Goal: Task Accomplishment & Management: Manage account settings

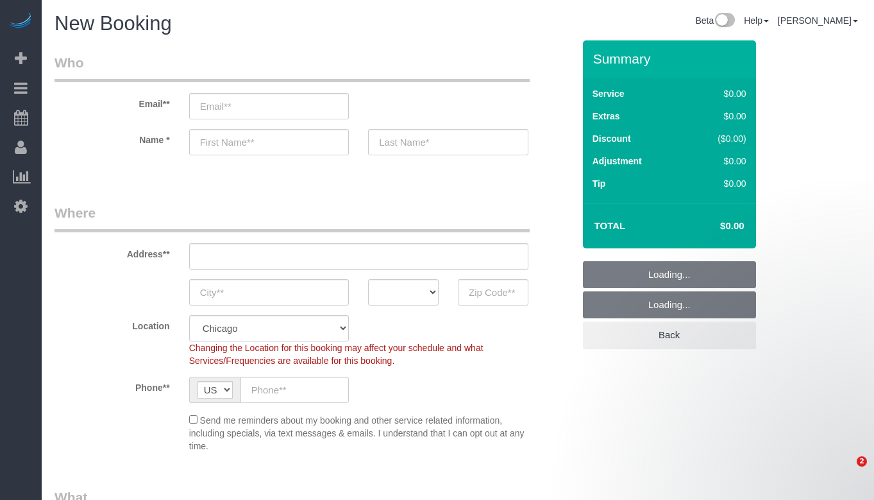
select select "512"
select select "object:1013"
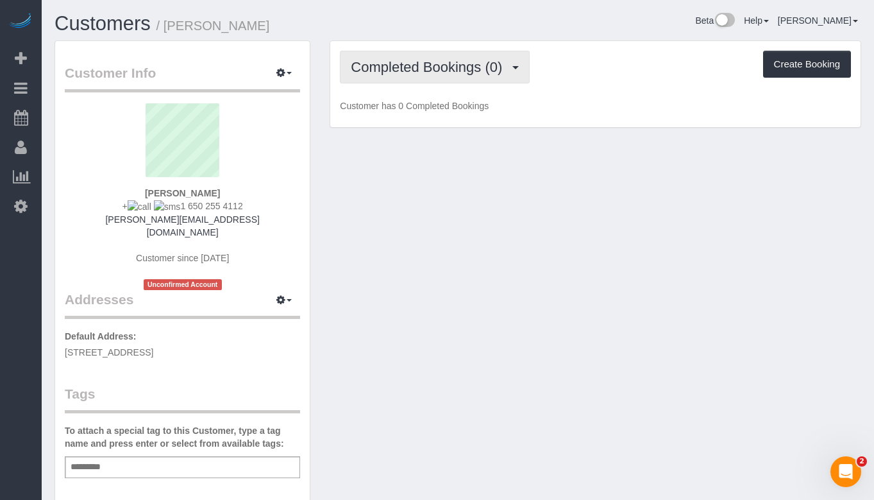
click at [502, 55] on button "Completed Bookings (0)" at bounding box center [435, 67] width 190 height 33
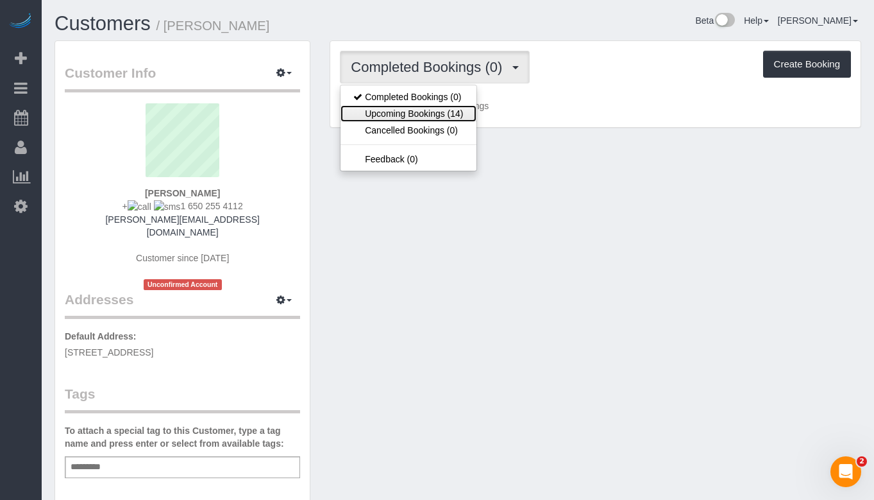
click at [465, 116] on link "Upcoming Bookings (14)" at bounding box center [408, 113] width 135 height 17
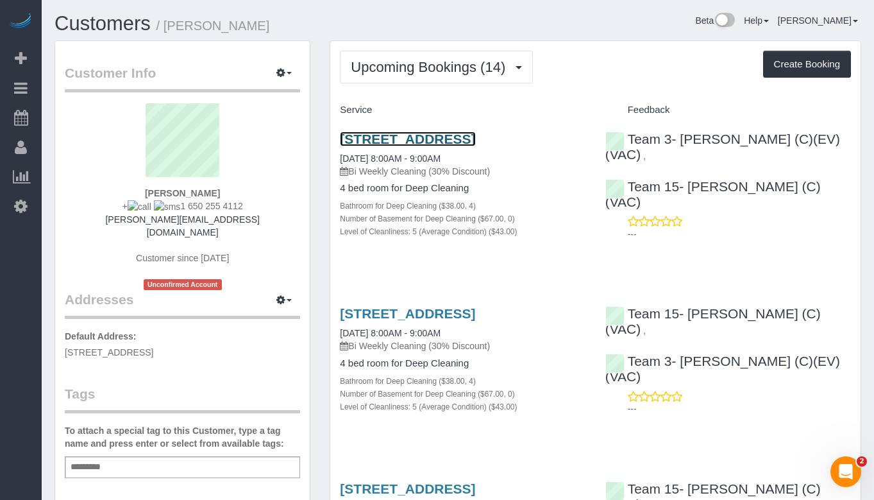
click at [443, 135] on link "[STREET_ADDRESS]" at bounding box center [407, 139] width 135 height 15
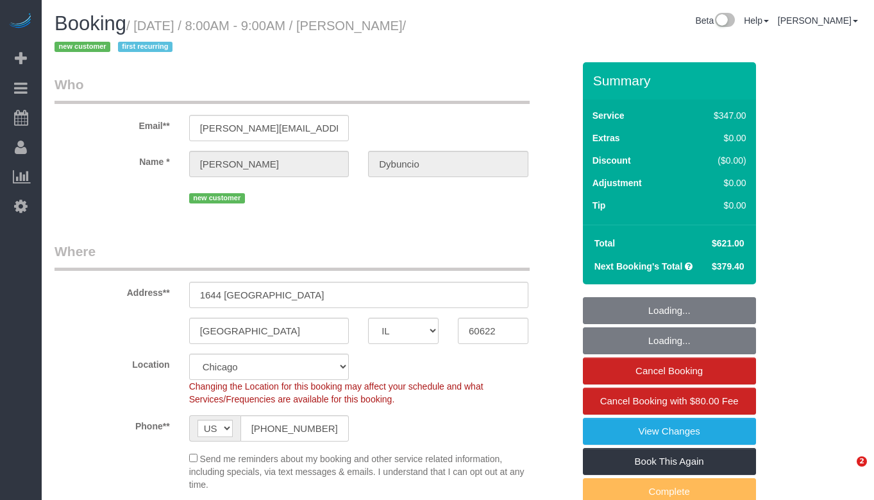
select select "IL"
select select "number:1"
select select "number:58"
select select "number:139"
select select "number:104"
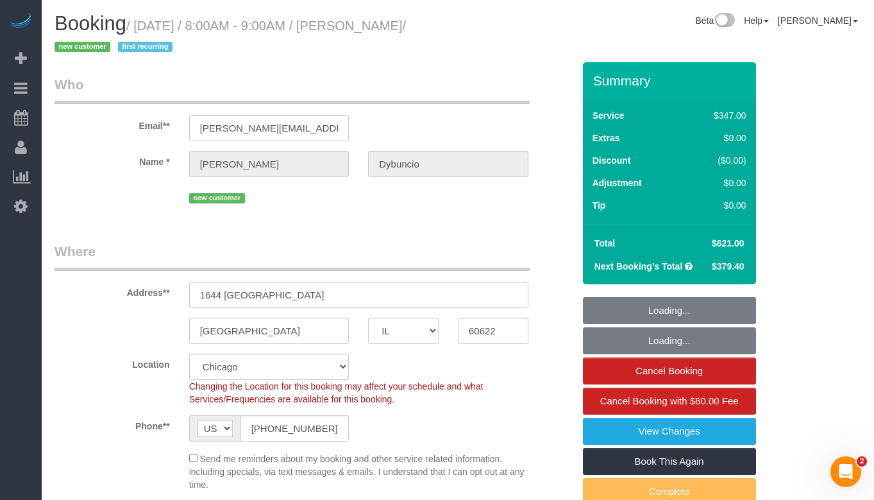
select select "spot1"
select select "513"
select select "4"
select select "5"
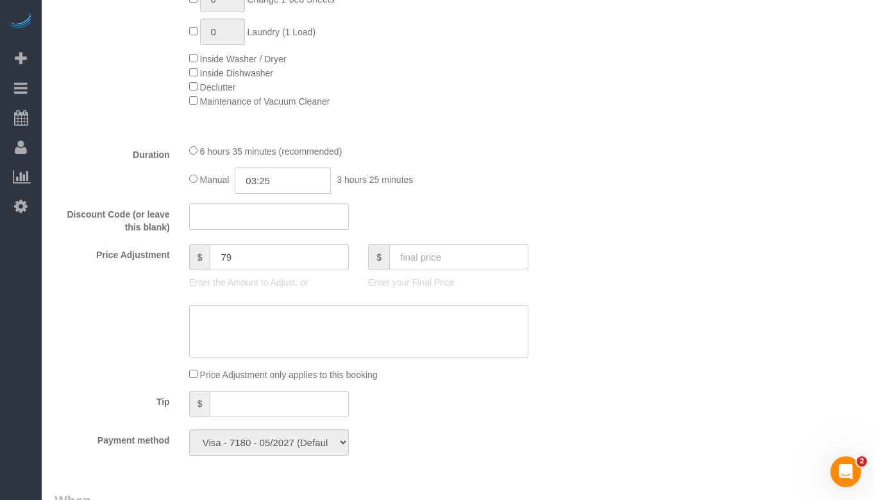
scroll to position [1091, 0]
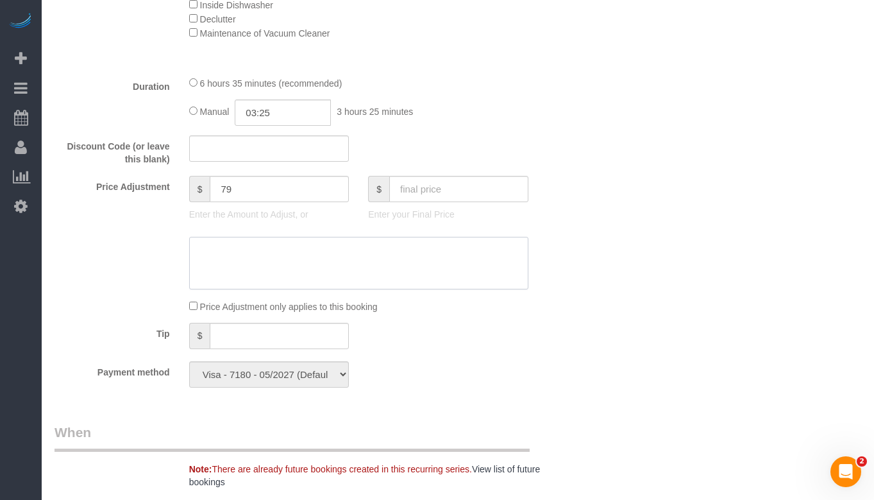
click at [366, 249] on textarea at bounding box center [358, 263] width 339 height 53
paste textarea "Client approved an additional hour at $79."
click at [202, 251] on textarea at bounding box center [358, 263] width 339 height 53
type textarea "Client approved an additional hour at $79."
click at [739, 320] on div "Who Email** danielle.dybuncio@gmail.com Name * Danielle Dybuncio new customer W…" at bounding box center [458, 406] width 807 height 2868
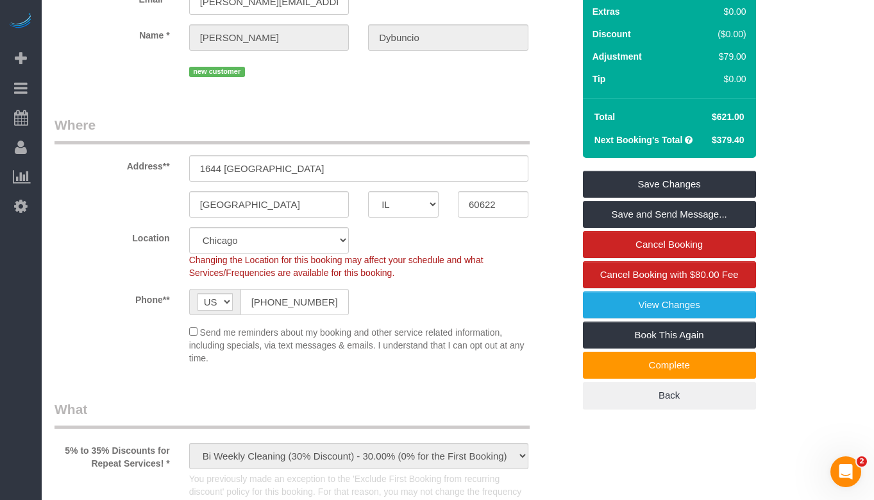
scroll to position [103, 0]
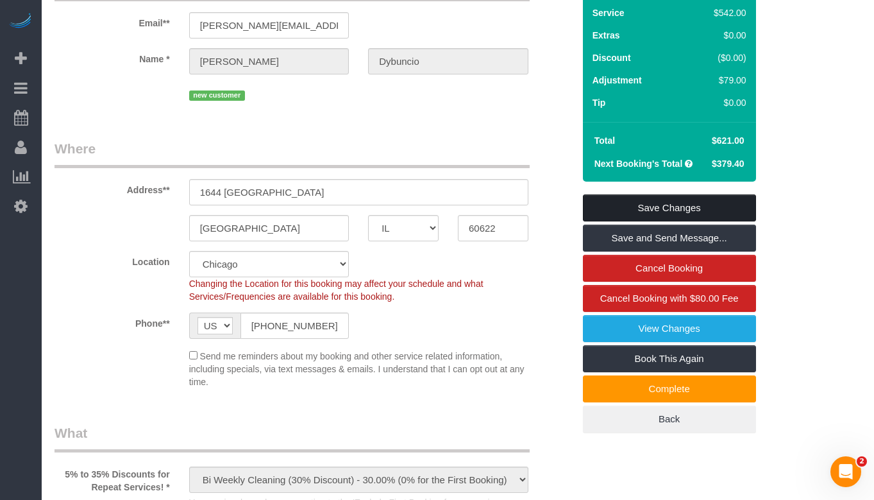
click at [738, 205] on link "Save Changes" at bounding box center [669, 207] width 173 height 27
